Goal: Find contact information: Find contact information

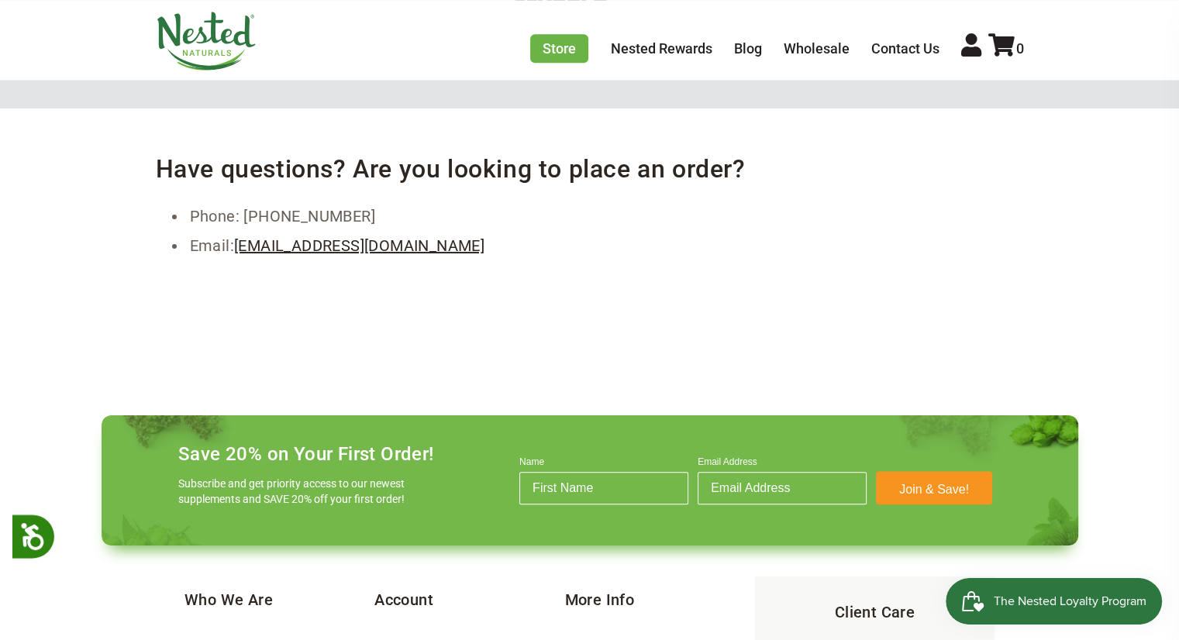
scroll to position [1200, 0]
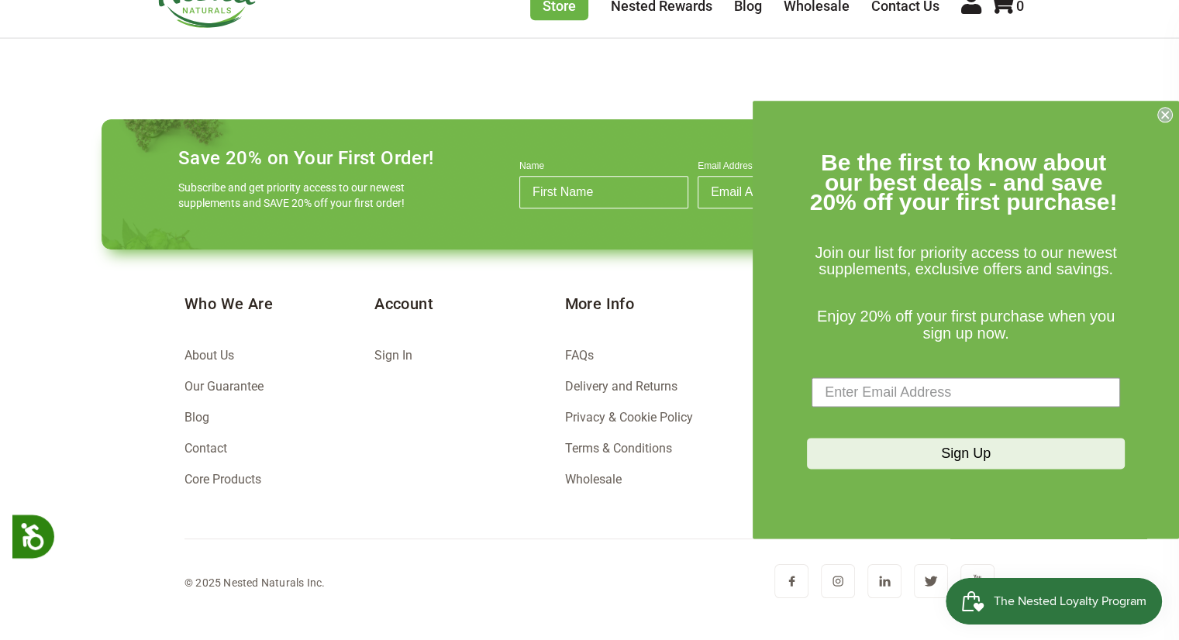
scroll to position [1911, 0]
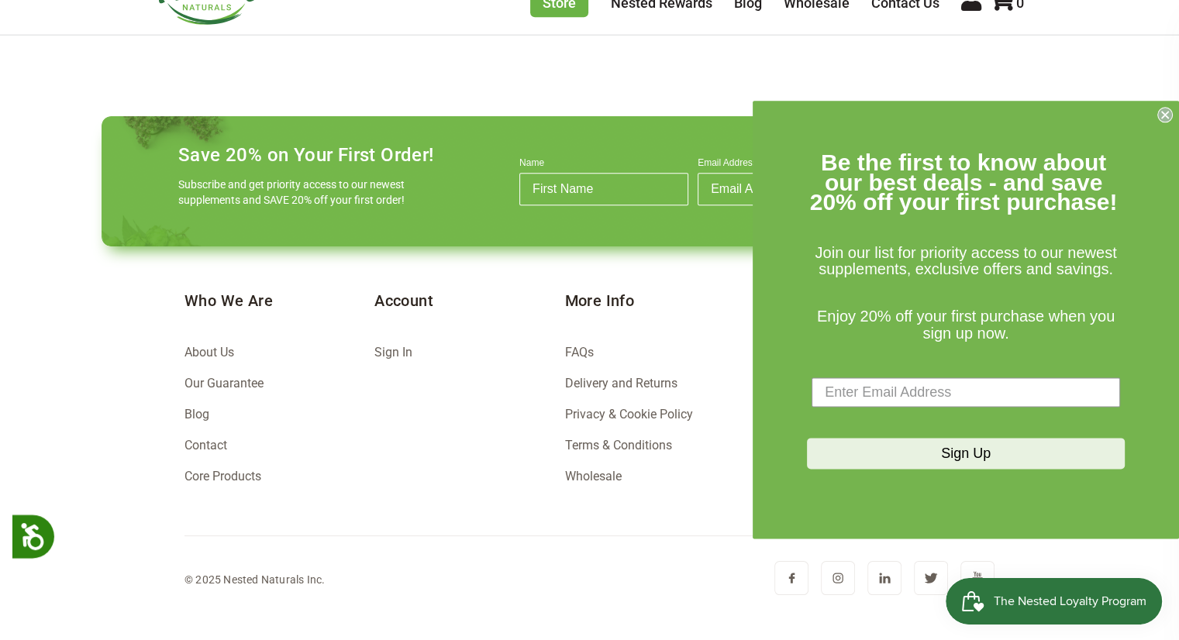
click at [587, 478] on link "Wholesale" at bounding box center [592, 476] width 57 height 15
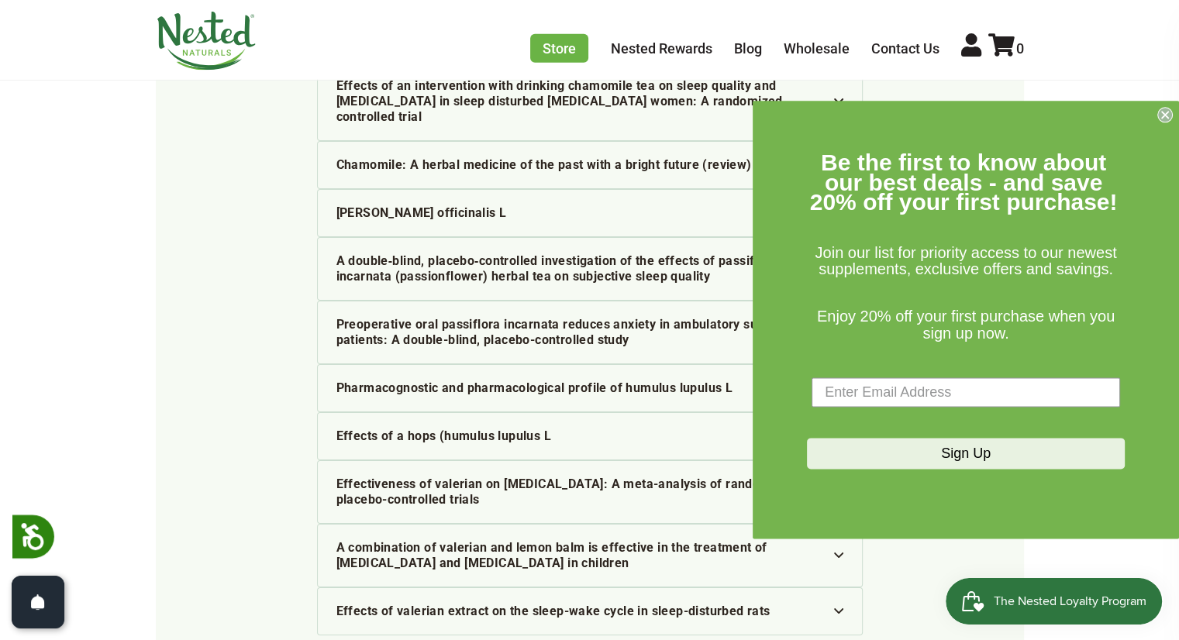
scroll to position [5047, 0]
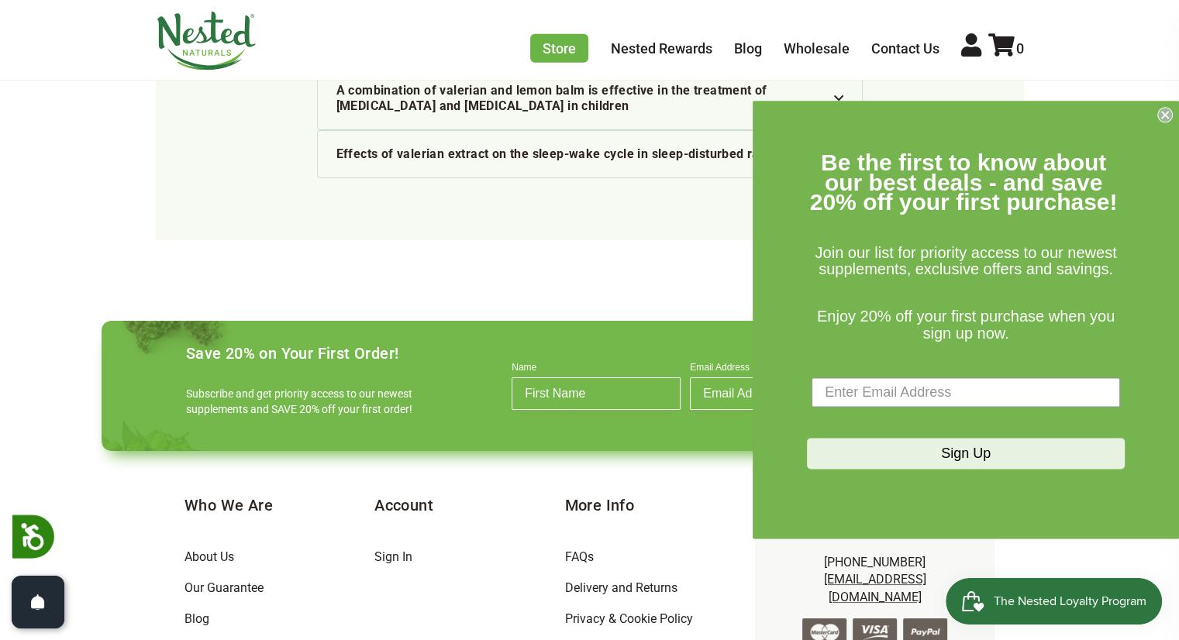
click at [206, 639] on link "Contact" at bounding box center [205, 650] width 43 height 15
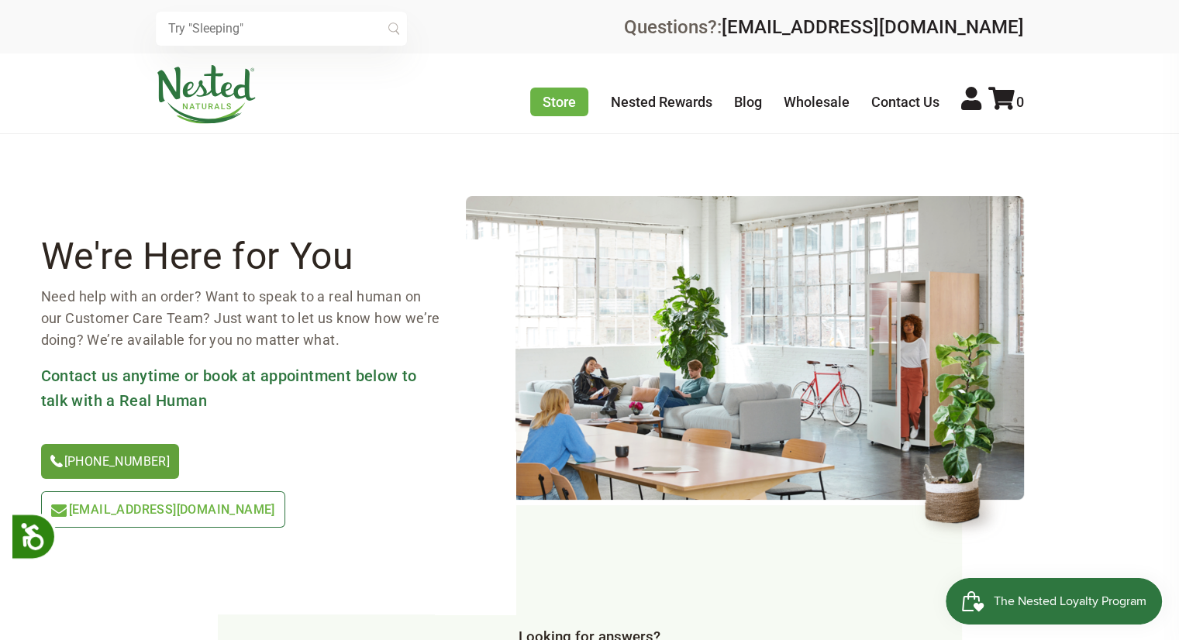
click at [85, 452] on link "[PHONE_NUMBER]" at bounding box center [110, 461] width 139 height 35
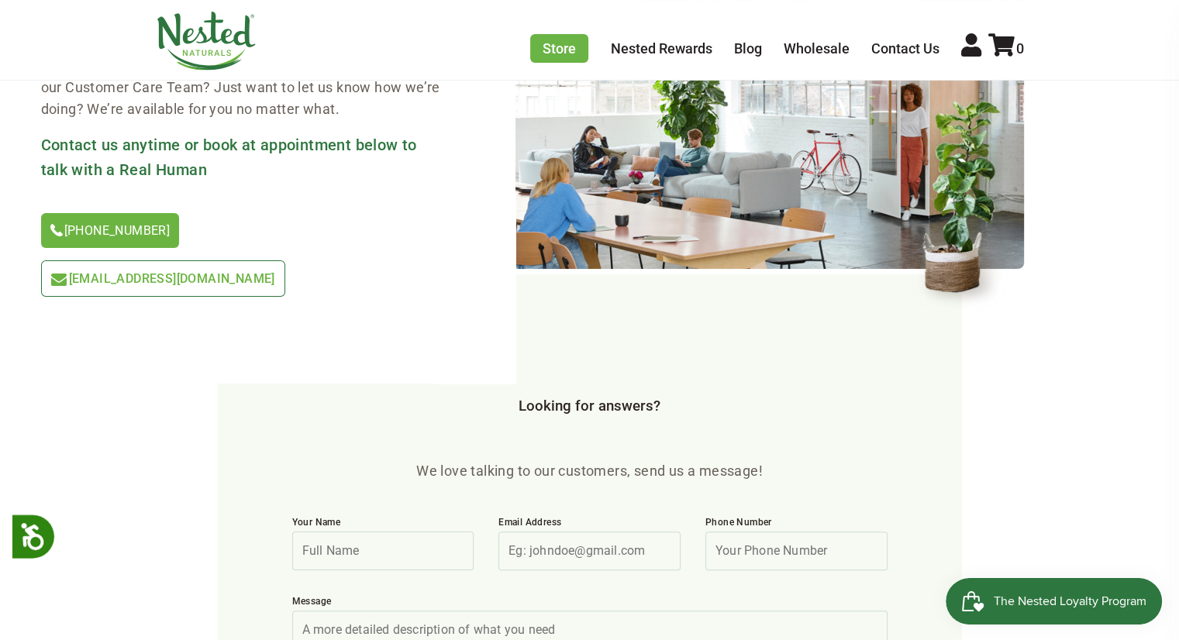
scroll to position [233, 0]
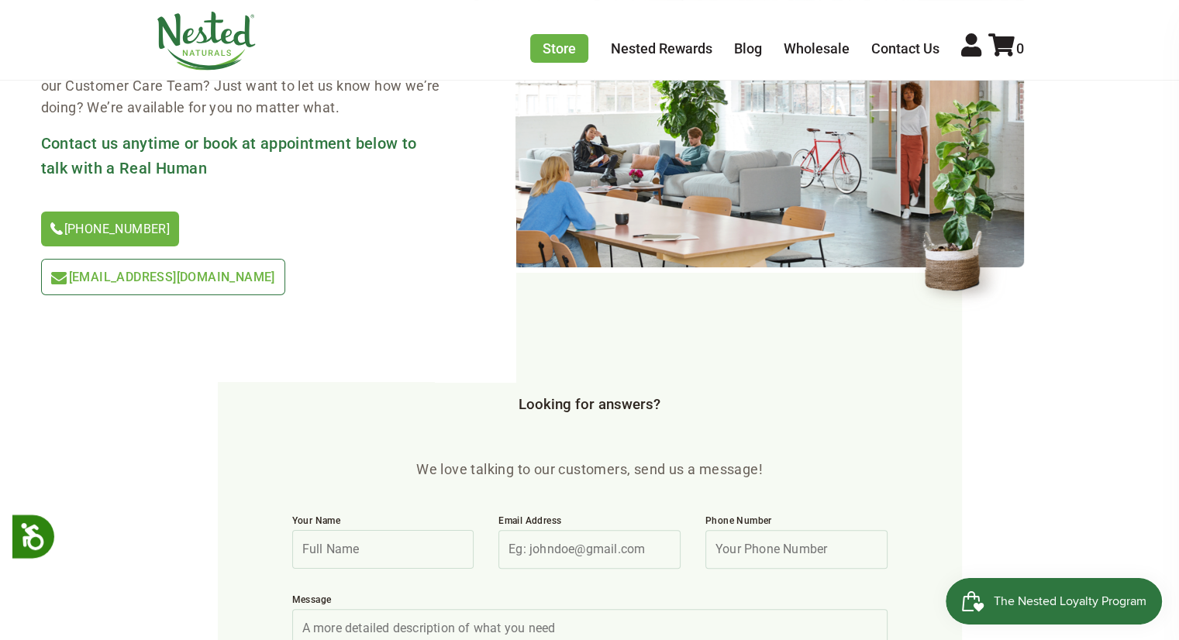
click at [72, 305] on div "We're Here for You Need help with an order? Want to speak to a real human on ou…" at bounding box center [278, 194] width 474 height 375
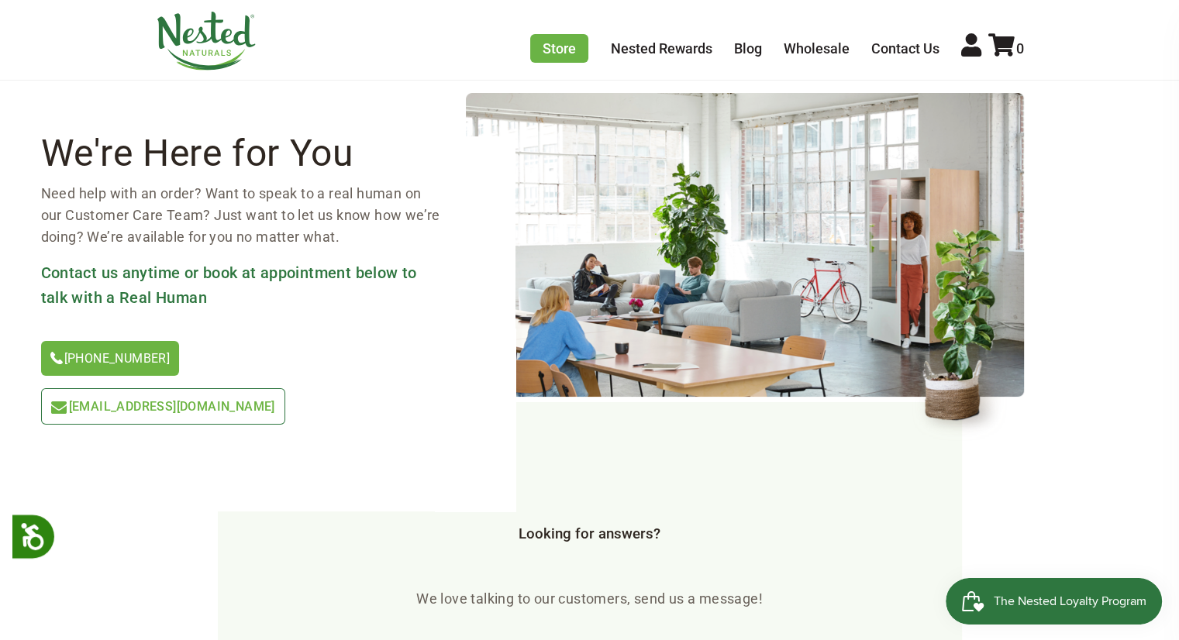
scroll to position [78, 0]
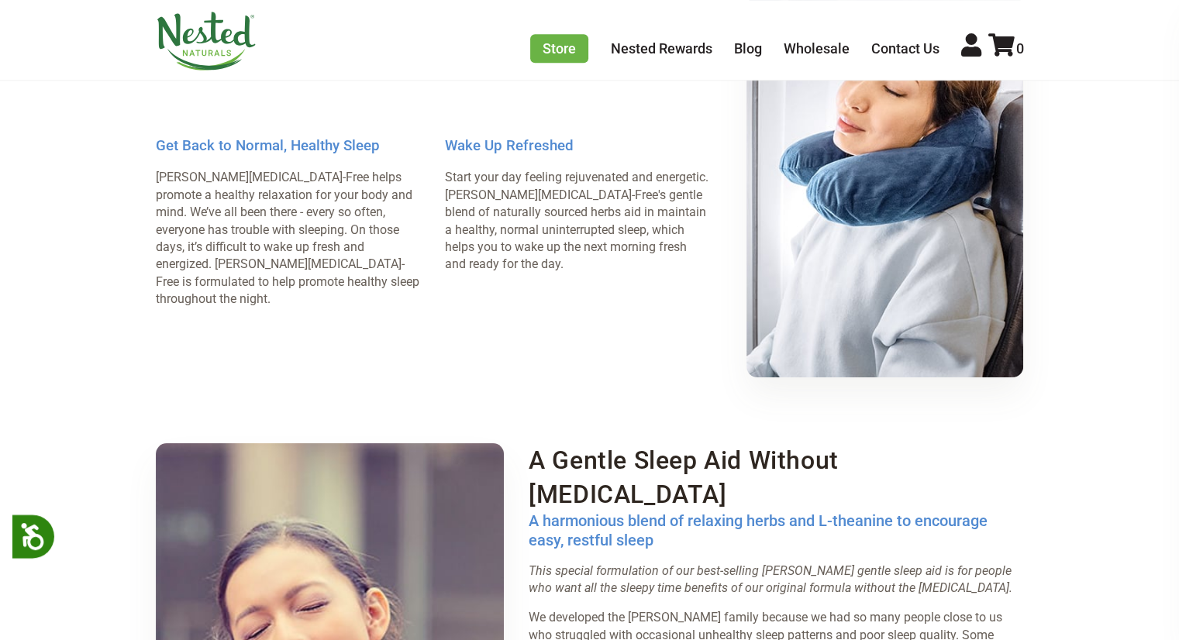
scroll to position [1628, 0]
